Goal: Find specific page/section: Find specific page/section

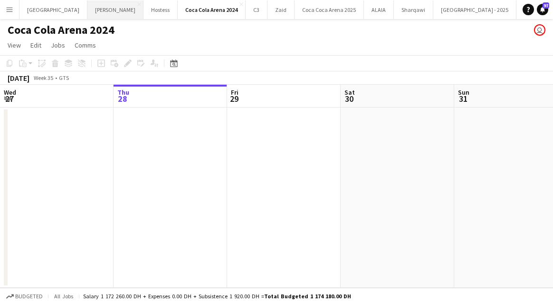
click at [87, 10] on button "[PERSON_NAME]" at bounding box center [115, 9] width 56 height 19
